Goal: Information Seeking & Learning: Find contact information

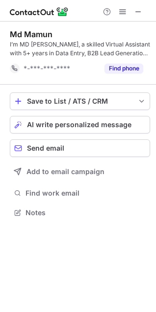
scroll to position [206, 156]
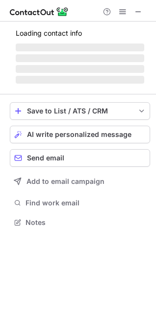
scroll to position [213, 156]
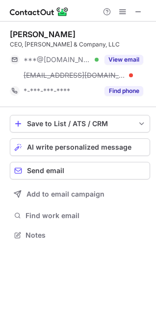
scroll to position [229, 156]
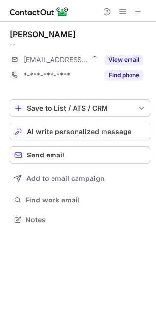
scroll to position [213, 156]
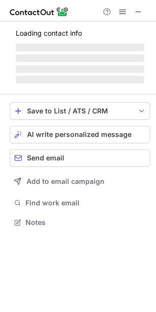
scroll to position [229, 156]
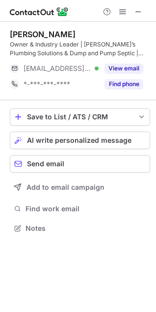
scroll to position [222, 156]
drag, startPoint x: 61, startPoint y: 85, endPoint x: 48, endPoint y: 92, distance: 14.3
click at [48, 92] on div "Matthew Walls Owner & Industry Leader | Matthew’s Plumbing Solutions & Dump and…" at bounding box center [80, 61] width 140 height 79
click at [2, 204] on div "Matthew Walls Owner & Industry Leader | Matthew’s Plumbing Solutions & Dump and…" at bounding box center [78, 133] width 156 height 222
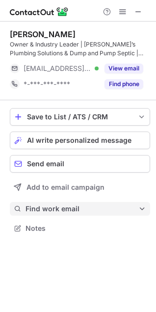
click at [62, 209] on span "Find work email" at bounding box center [81, 209] width 113 height 9
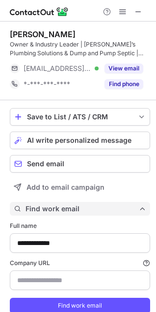
type input "**********"
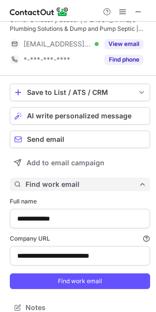
scroll to position [35, 0]
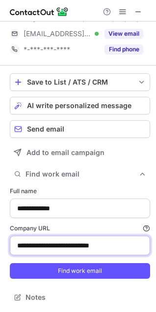
drag, startPoint x: 126, startPoint y: 245, endPoint x: 16, endPoint y: 254, distance: 110.1
click at [16, 254] on input "**********" at bounding box center [80, 246] width 140 height 20
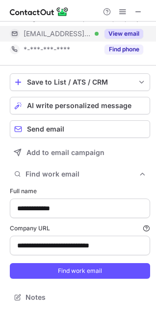
click at [122, 35] on button "View email" at bounding box center [123, 34] width 39 height 10
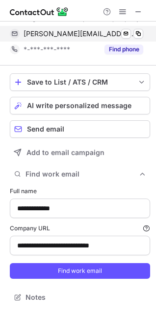
click at [107, 32] on span "matt@matthewsplumbingsolutions.com" at bounding box center [80, 33] width 112 height 9
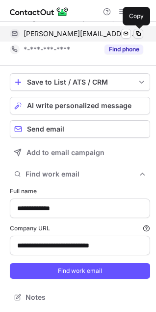
click at [141, 33] on span at bounding box center [138, 34] width 8 height 8
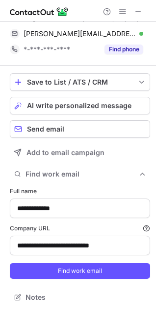
drag, startPoint x: 80, startPoint y: 175, endPoint x: 83, endPoint y: 280, distance: 104.9
click at [83, 280] on div "**********" at bounding box center [80, 227] width 140 height 118
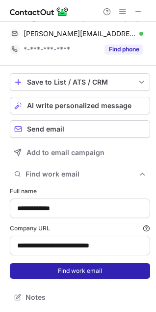
click at [82, 275] on button "Find work email" at bounding box center [80, 271] width 140 height 16
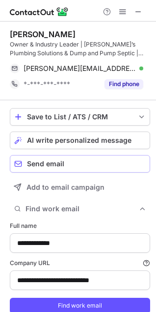
scroll to position [326, 149]
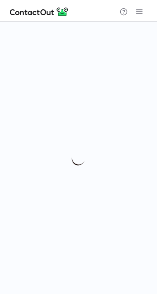
click at [52, 12] on img at bounding box center [39, 12] width 59 height 12
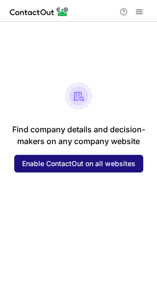
click at [57, 163] on span "Enable ContactOut on all websites" at bounding box center [78, 164] width 113 height 8
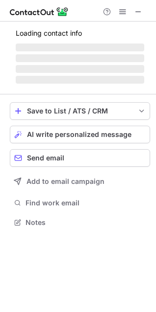
scroll to position [229, 156]
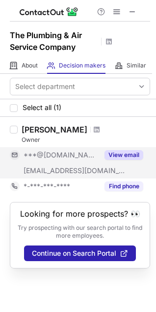
click at [59, 172] on span "***@callgreatday.com" at bounding box center [75, 171] width 102 height 9
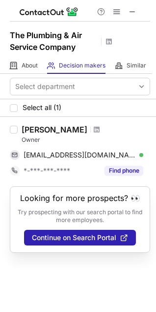
click at [65, 108] on div "Select all (1)" at bounding box center [78, 108] width 156 height 18
click at [31, 72] on div "About About Company" at bounding box center [24, 66] width 28 height 16
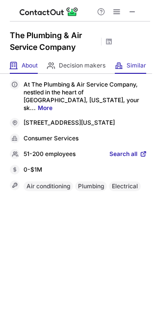
click at [130, 65] on span "Similar" at bounding box center [136, 66] width 20 height 8
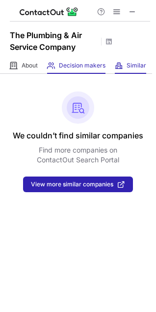
click at [88, 70] on div "Decision makers View Employees" at bounding box center [76, 66] width 58 height 16
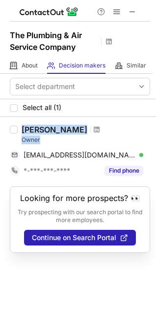
drag, startPoint x: 23, startPoint y: 139, endPoint x: 20, endPoint y: 131, distance: 8.6
click at [20, 131] on div "Matt Hord Owner matthewshord@gmail.com Verified Send email Copy *-***-***-**** …" at bounding box center [84, 152] width 132 height 54
copy div "Matt Hord Owner"
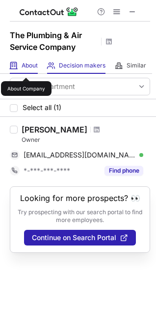
click at [26, 69] on span "About" at bounding box center [30, 66] width 16 height 8
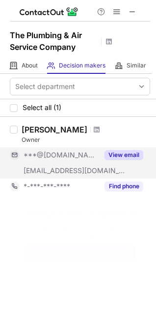
click at [116, 154] on button "View email" at bounding box center [123, 155] width 39 height 10
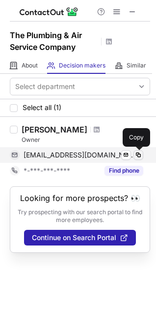
click at [138, 154] on span at bounding box center [138, 155] width 8 height 8
click at [66, 157] on span "[EMAIL_ADDRESS][DOMAIN_NAME]" at bounding box center [80, 155] width 112 height 9
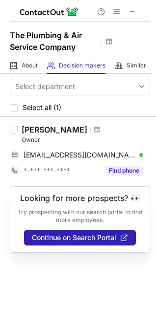
click at [24, 128] on div "[PERSON_NAME]" at bounding box center [55, 130] width 66 height 10
click at [94, 128] on span at bounding box center [97, 130] width 6 height 8
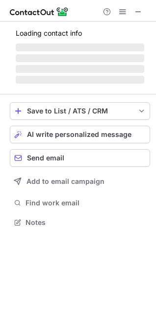
scroll to position [229, 156]
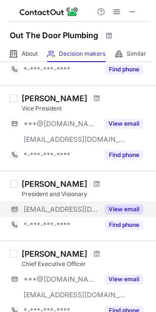
scroll to position [702, 0]
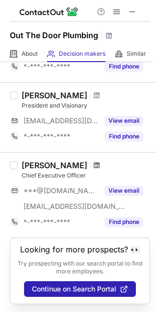
click at [94, 162] on span at bounding box center [97, 166] width 6 height 8
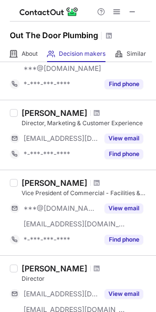
scroll to position [0, 0]
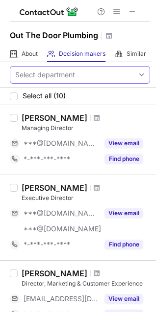
click at [111, 77] on div "Select department" at bounding box center [71, 75] width 123 height 16
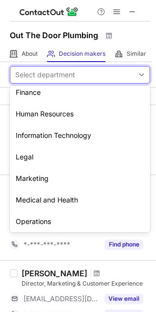
scroll to position [72, 0]
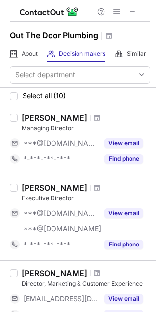
click at [144, 124] on div "James Cooper Managing Director ***@gmail.com View email *-***-***-**** Find pho…" at bounding box center [78, 140] width 156 height 70
click at [94, 116] on span at bounding box center [97, 118] width 6 height 8
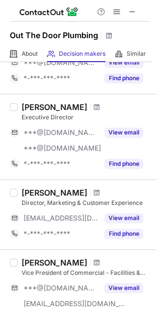
scroll to position [98, 0]
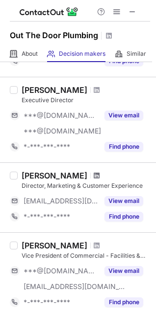
click at [94, 176] on span at bounding box center [97, 176] width 6 height 8
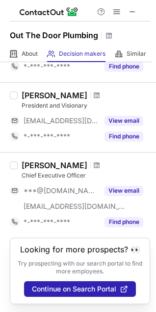
scroll to position [702, 0]
click at [94, 162] on span at bounding box center [97, 166] width 6 height 8
click at [94, 92] on span at bounding box center [97, 96] width 6 height 8
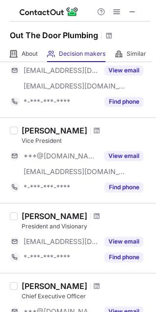
scroll to position [555, 0]
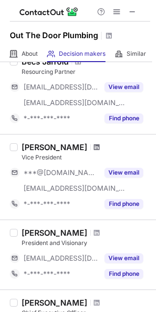
click at [99, 149] on span at bounding box center [97, 148] width 6 height 8
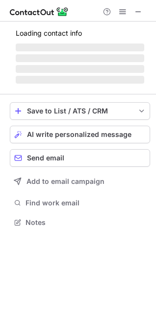
scroll to position [238, 156]
